Goal: Navigation & Orientation: Find specific page/section

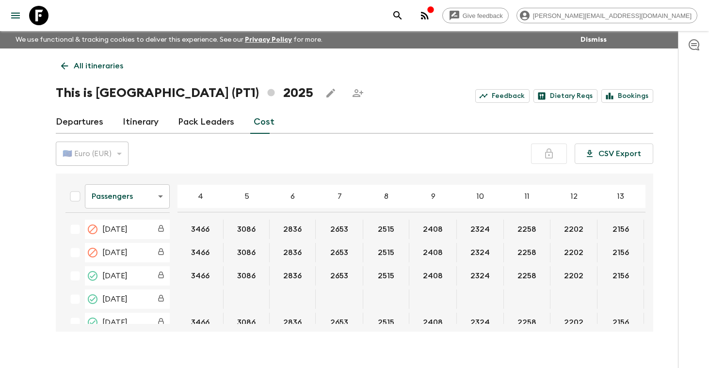
scroll to position [1055, 0]
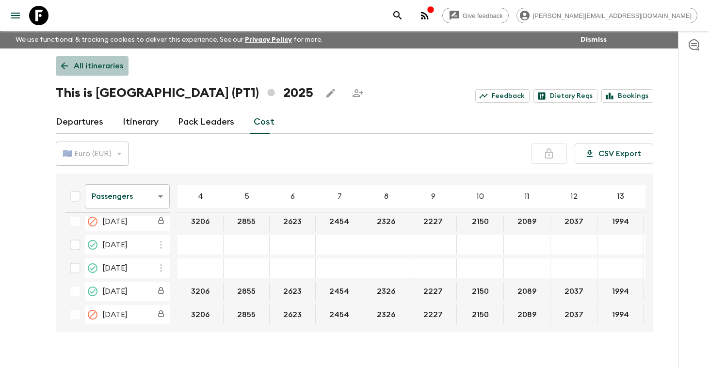
click at [94, 68] on p "All itineraries" at bounding box center [98, 66] width 49 height 12
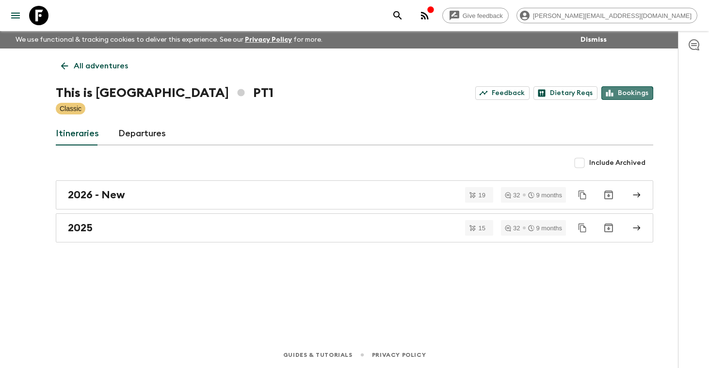
click at [626, 98] on link "Bookings" at bounding box center [627, 93] width 52 height 14
click at [123, 63] on p "All adventures" at bounding box center [101, 66] width 54 height 12
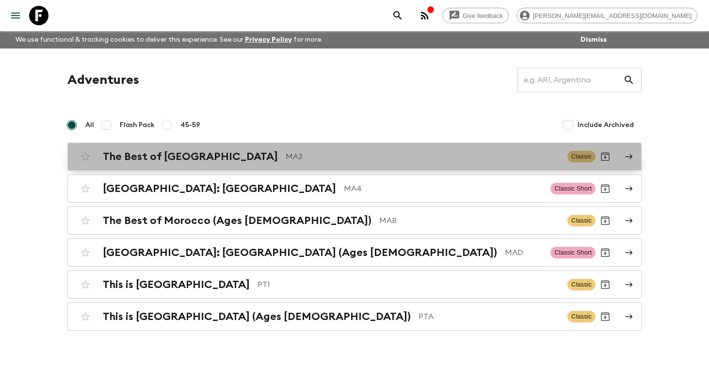
click at [172, 161] on h2 "The Best of [GEOGRAPHIC_DATA]" at bounding box center [190, 156] width 175 height 13
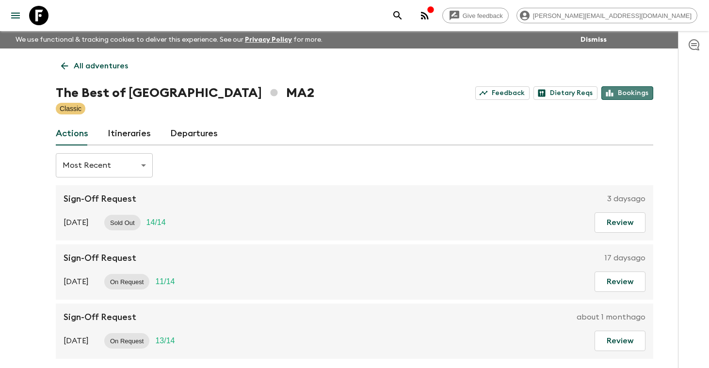
click at [642, 95] on link "Bookings" at bounding box center [627, 93] width 52 height 14
click at [113, 64] on p "All adventures" at bounding box center [101, 66] width 54 height 12
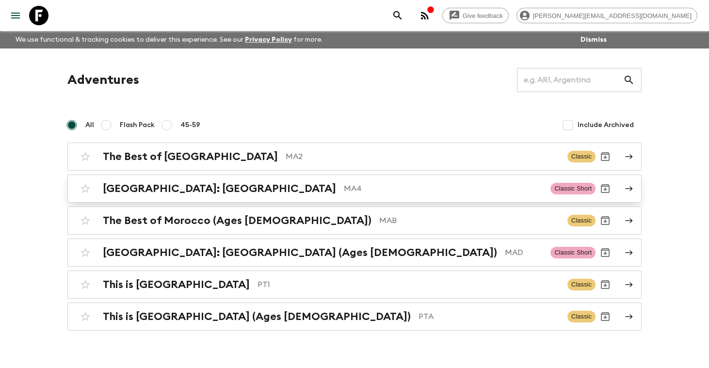
click at [176, 189] on h2 "[GEOGRAPHIC_DATA]: [GEOGRAPHIC_DATA]" at bounding box center [219, 188] width 233 height 13
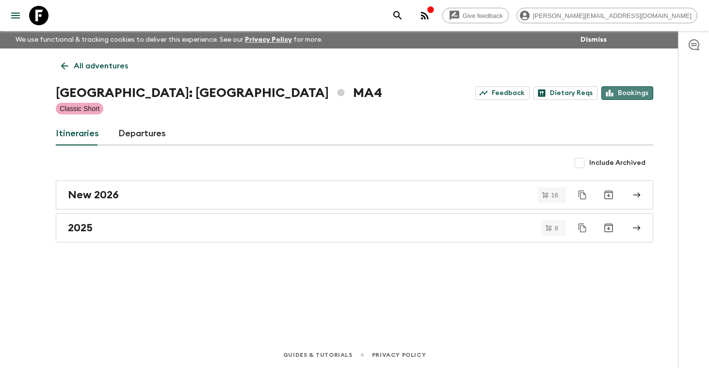
click at [633, 93] on link "Bookings" at bounding box center [627, 93] width 52 height 14
